Goal: Task Accomplishment & Management: Manage account settings

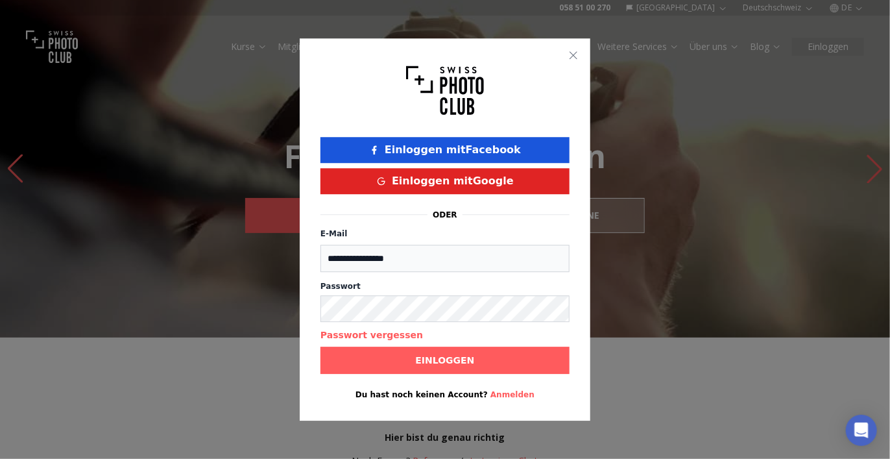
type input "**********"
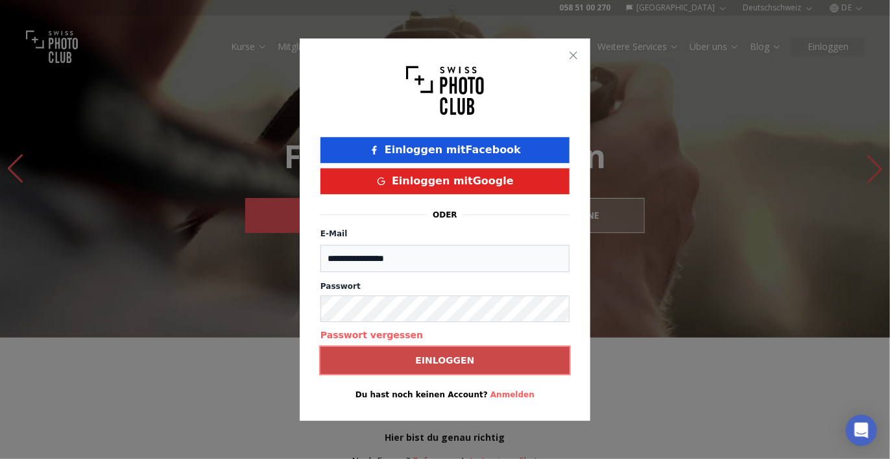
click at [411, 362] on span "Einloggen" at bounding box center [445, 359] width 80 height 23
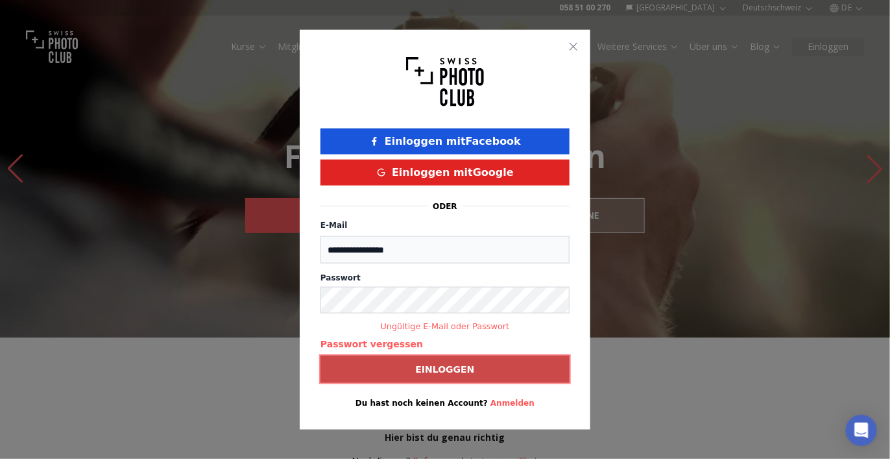
click at [409, 371] on span "Einloggen" at bounding box center [445, 368] width 80 height 23
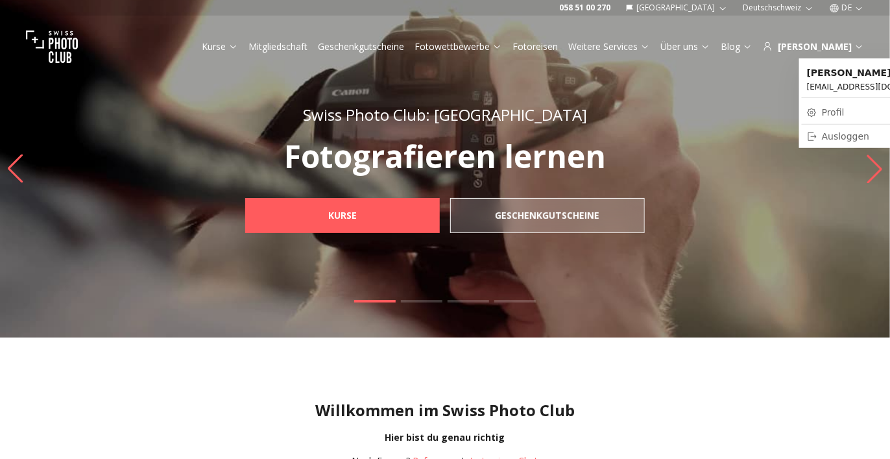
click at [823, 111] on link "Profil" at bounding box center [875, 112] width 147 height 18
select select
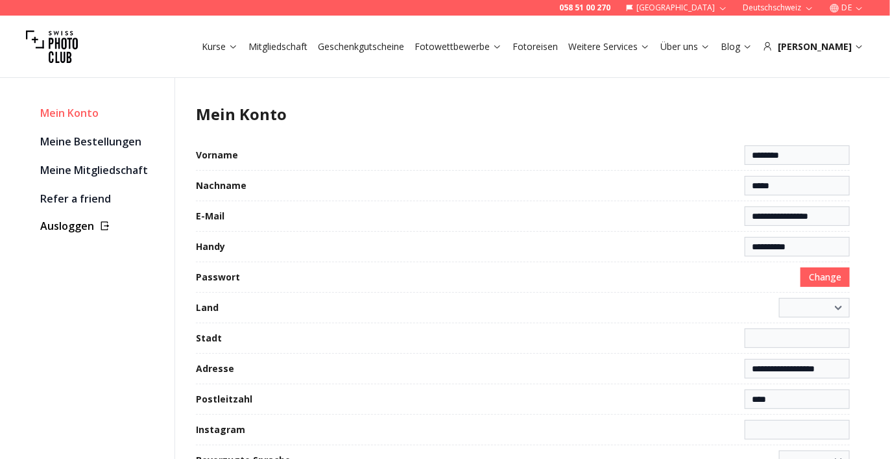
select select "**********"
type input "**********"
select select "******"
click at [82, 143] on link "Meine Bestellungen" at bounding box center [102, 141] width 124 height 18
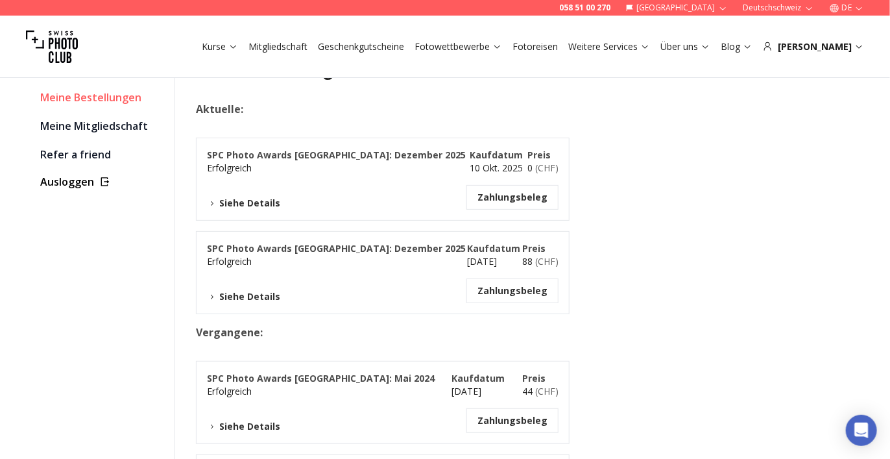
scroll to position [65, 0]
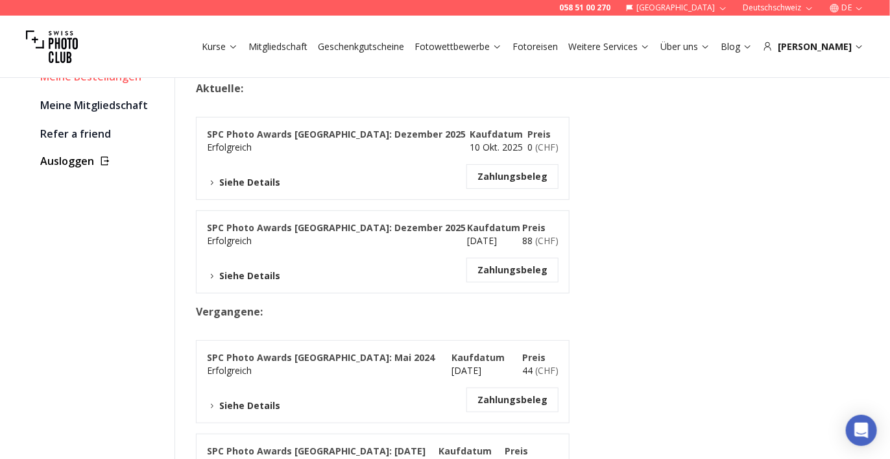
click at [210, 183] on icon at bounding box center [212, 183] width 10 height 10
click at [211, 182] on icon at bounding box center [212, 183] width 10 height 10
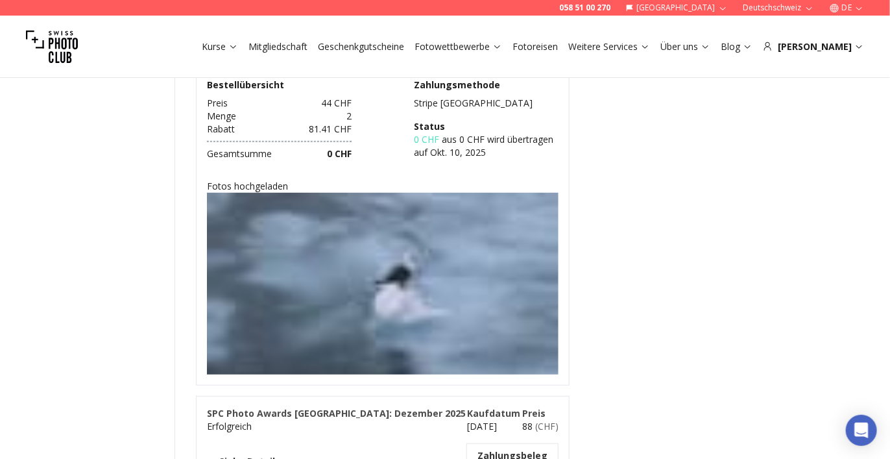
scroll to position [324, 0]
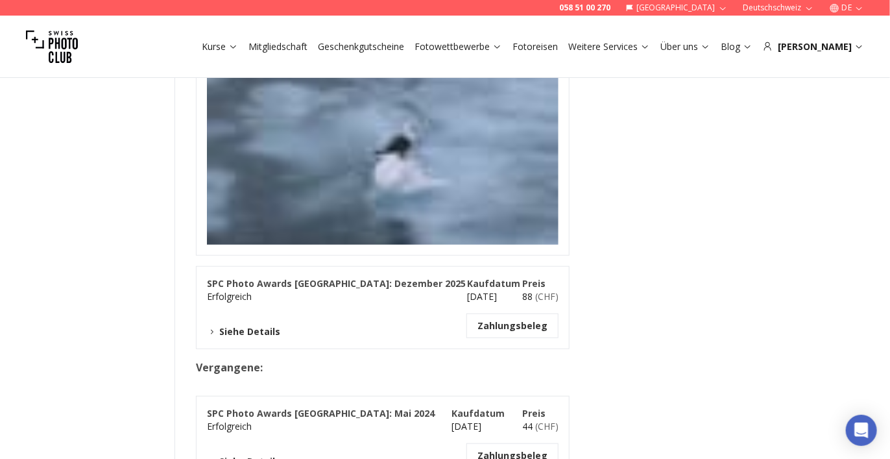
click at [212, 329] on icon at bounding box center [212, 332] width 10 height 10
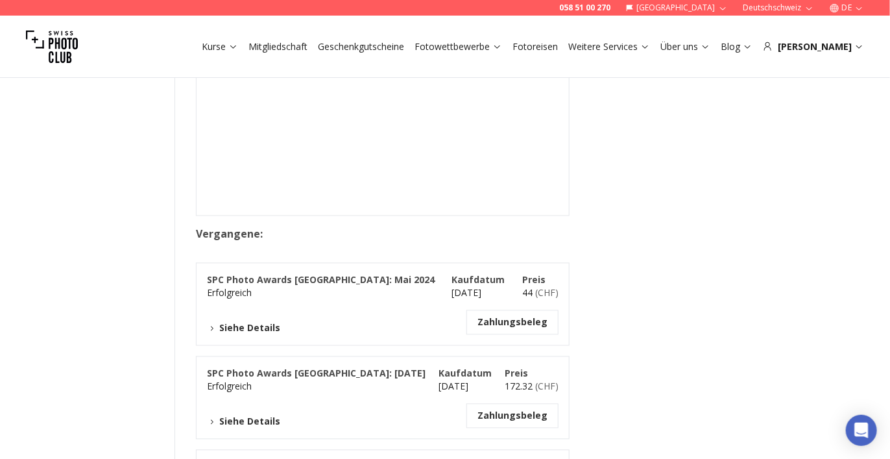
scroll to position [778, 0]
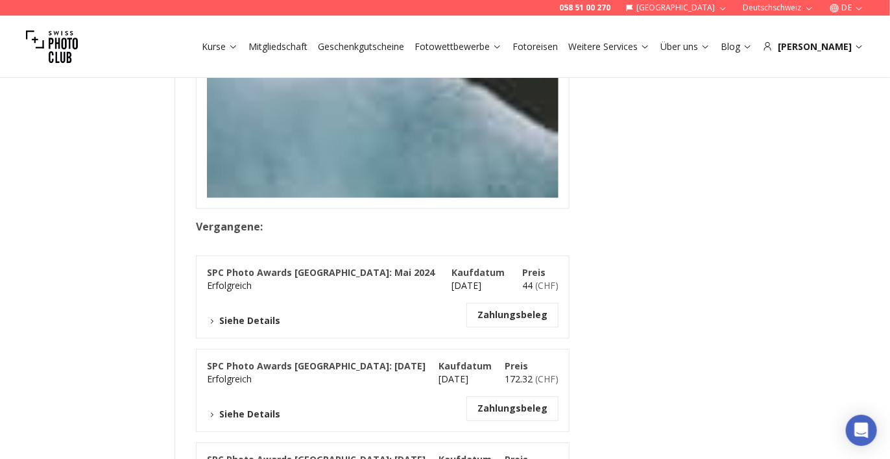
click at [210, 318] on icon at bounding box center [212, 322] width 10 height 10
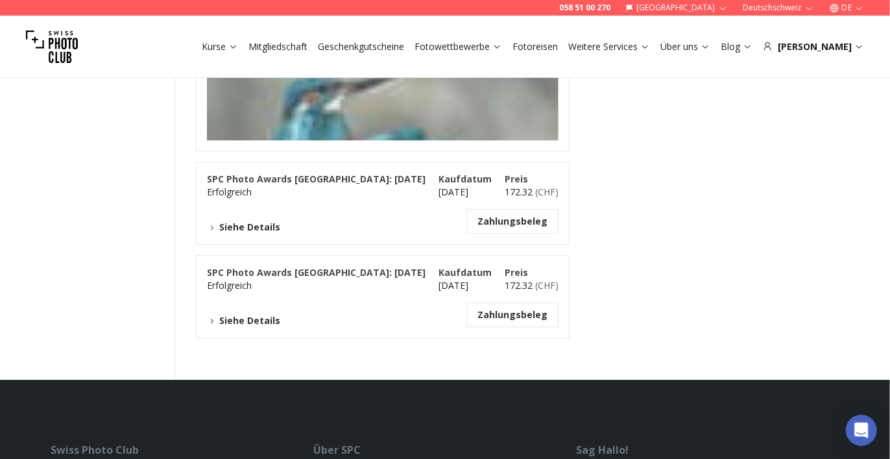
scroll to position [1297, 0]
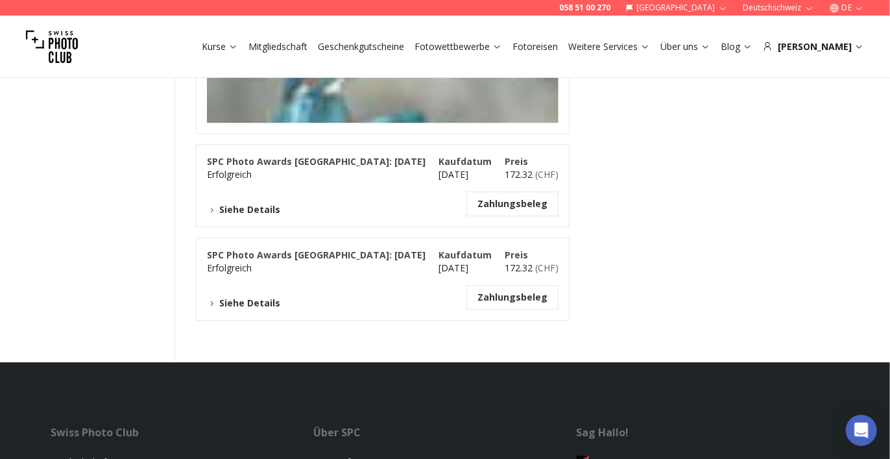
click at [213, 209] on icon at bounding box center [212, 210] width 10 height 10
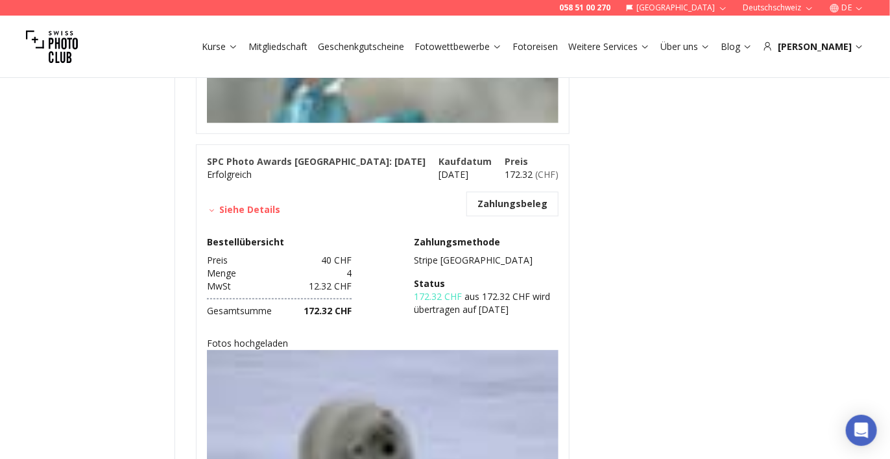
click at [215, 207] on icon at bounding box center [212, 210] width 10 height 10
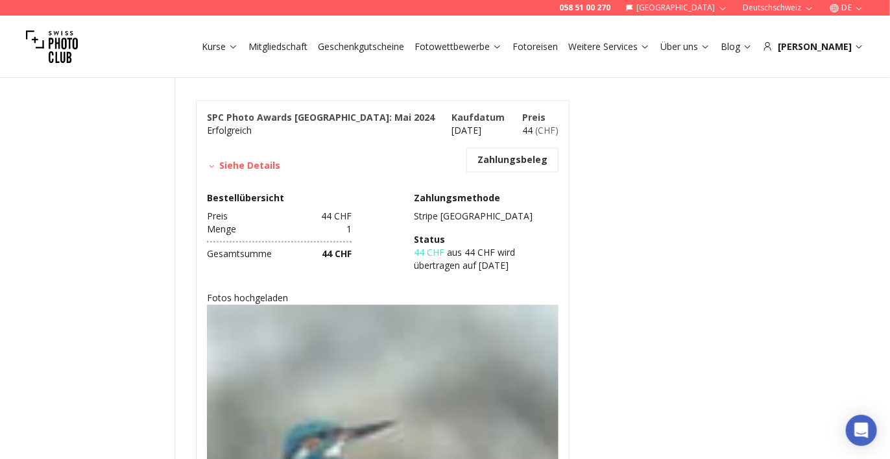
scroll to position [908, 0]
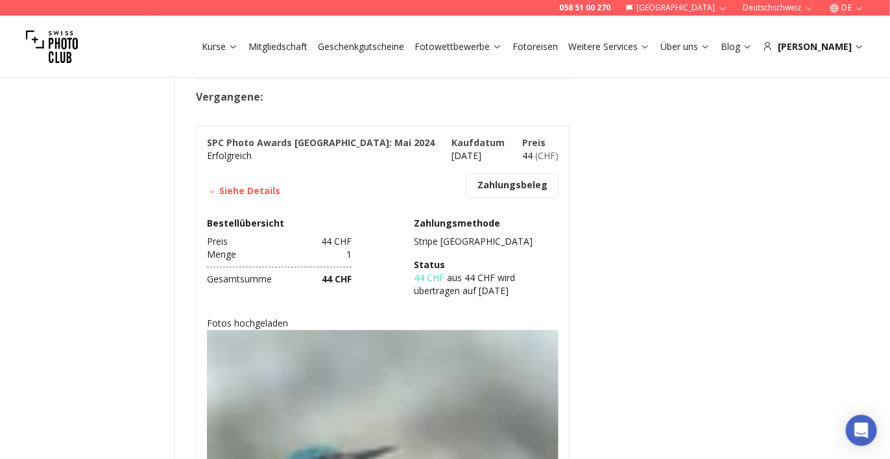
click at [214, 187] on icon at bounding box center [212, 192] width 10 height 10
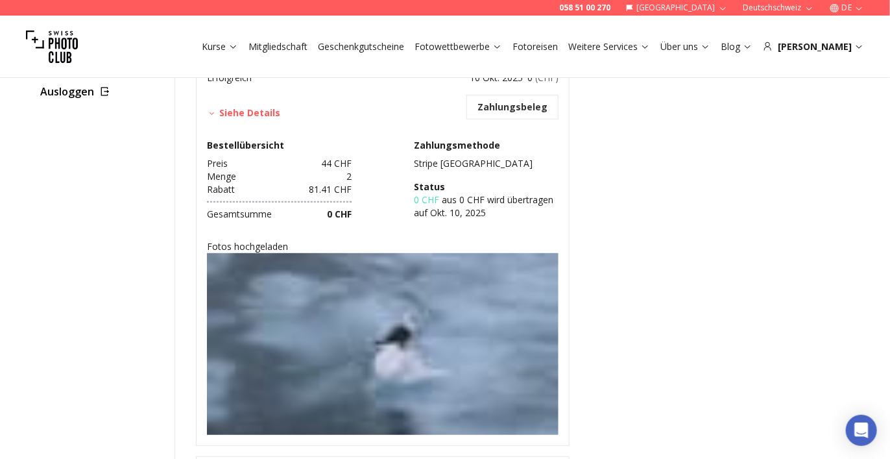
scroll to position [65, 0]
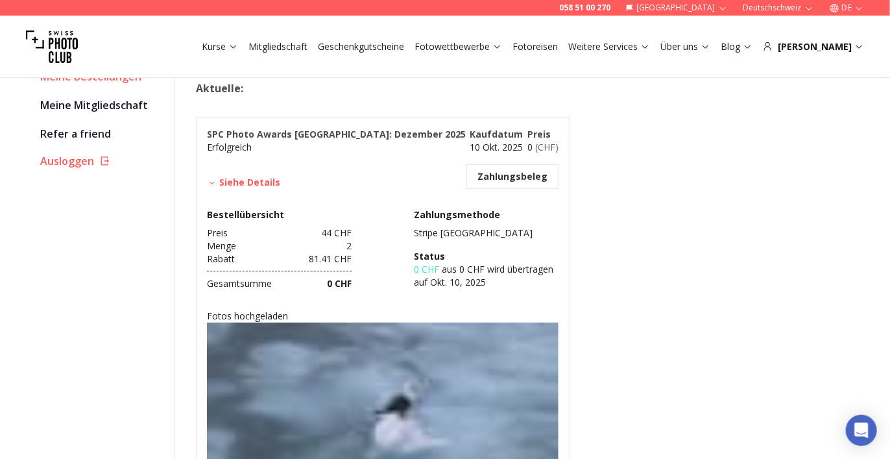
click at [104, 157] on icon at bounding box center [105, 160] width 8 height 8
